Goal: Information Seeking & Learning: Learn about a topic

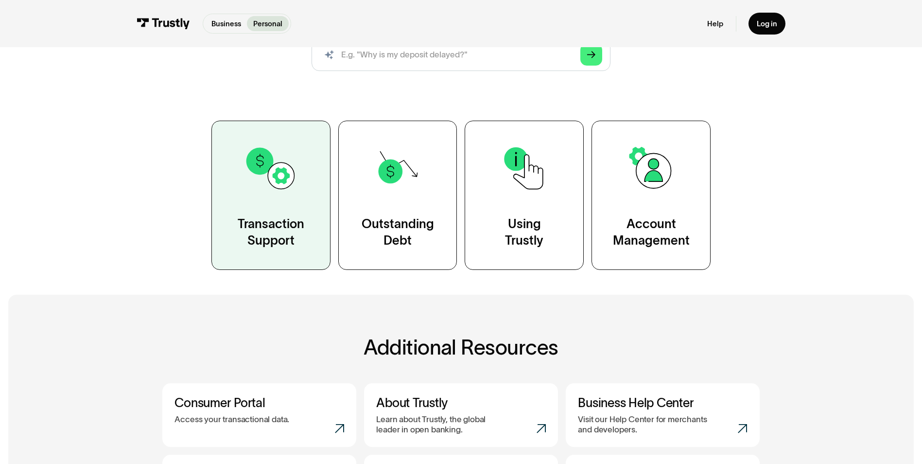
click at [298, 216] on div "Transaction Support" at bounding box center [271, 232] width 67 height 33
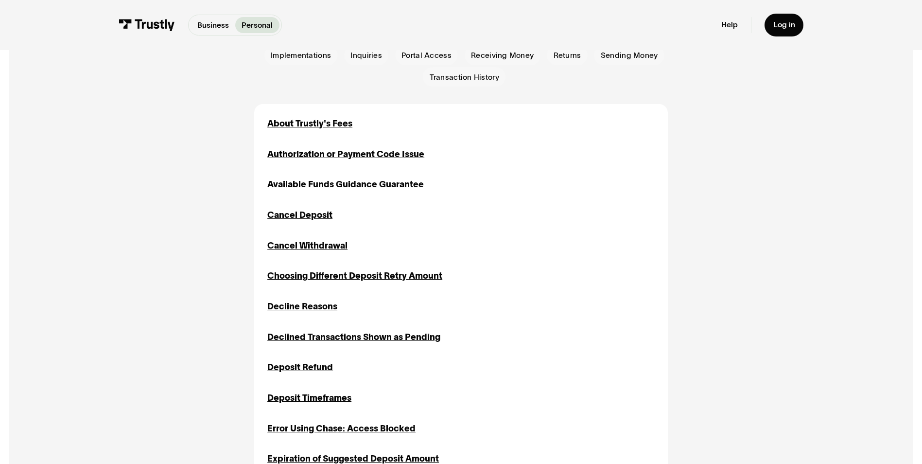
scroll to position [292, 0]
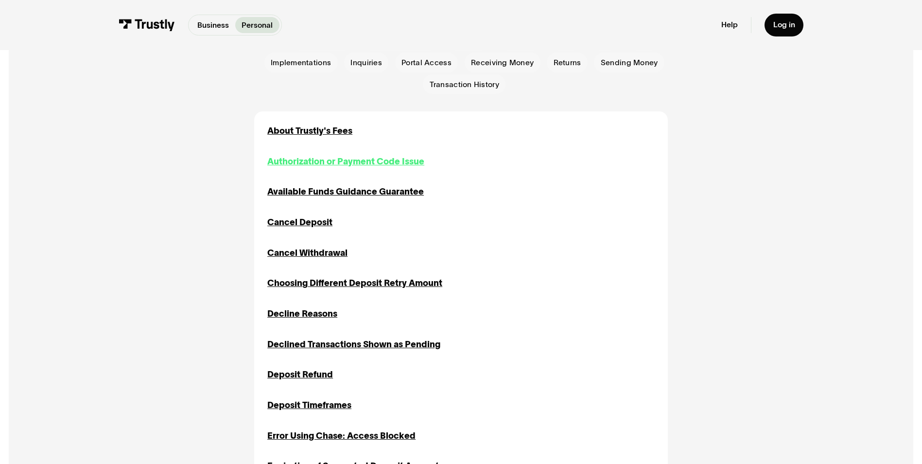
click at [353, 166] on div "Authorization or Payment Code Issue" at bounding box center [345, 161] width 157 height 13
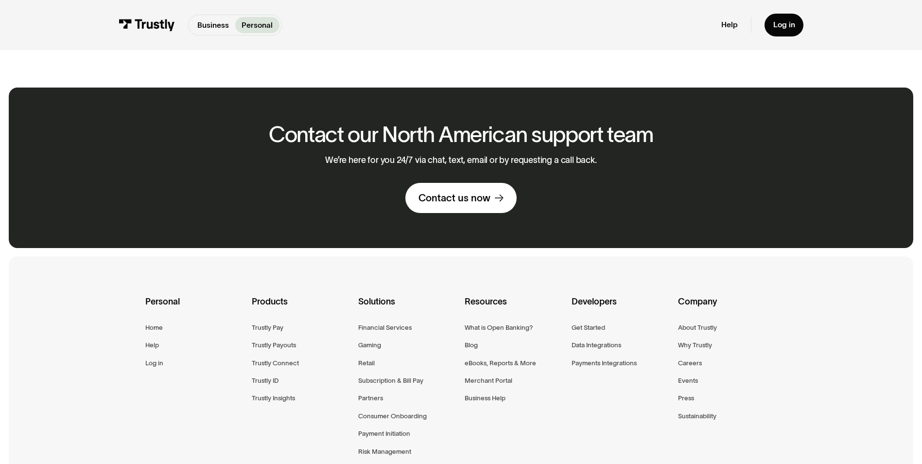
scroll to position [624, 0]
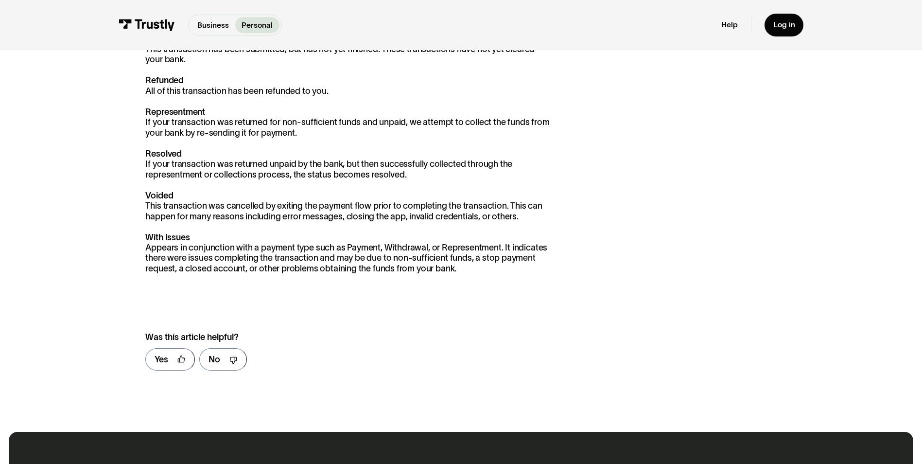
scroll to position [680, 0]
